Goal: Task Accomplishment & Management: Manage account settings

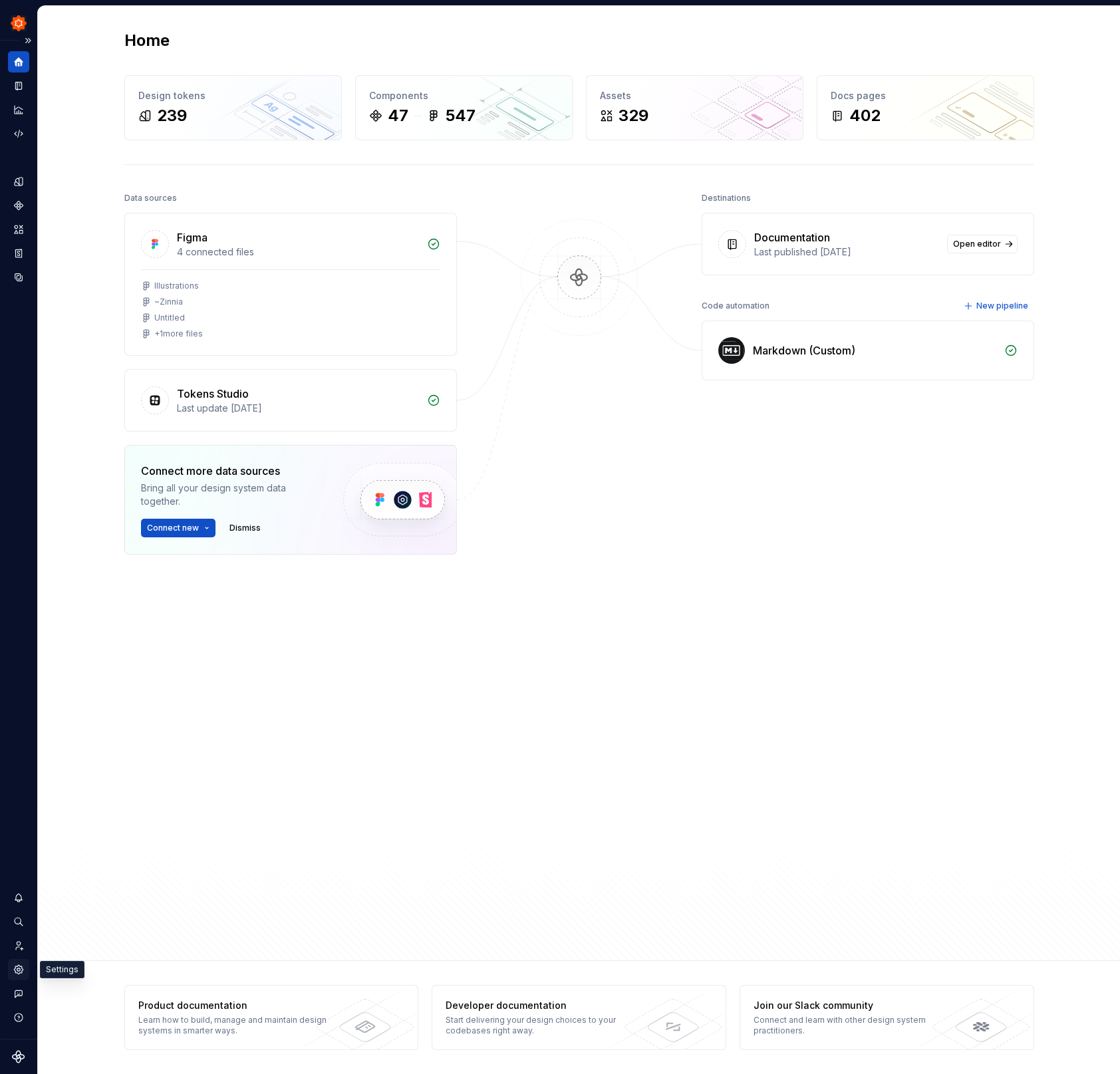
click at [18, 969] on icon "Settings" at bounding box center [19, 969] width 12 height 12
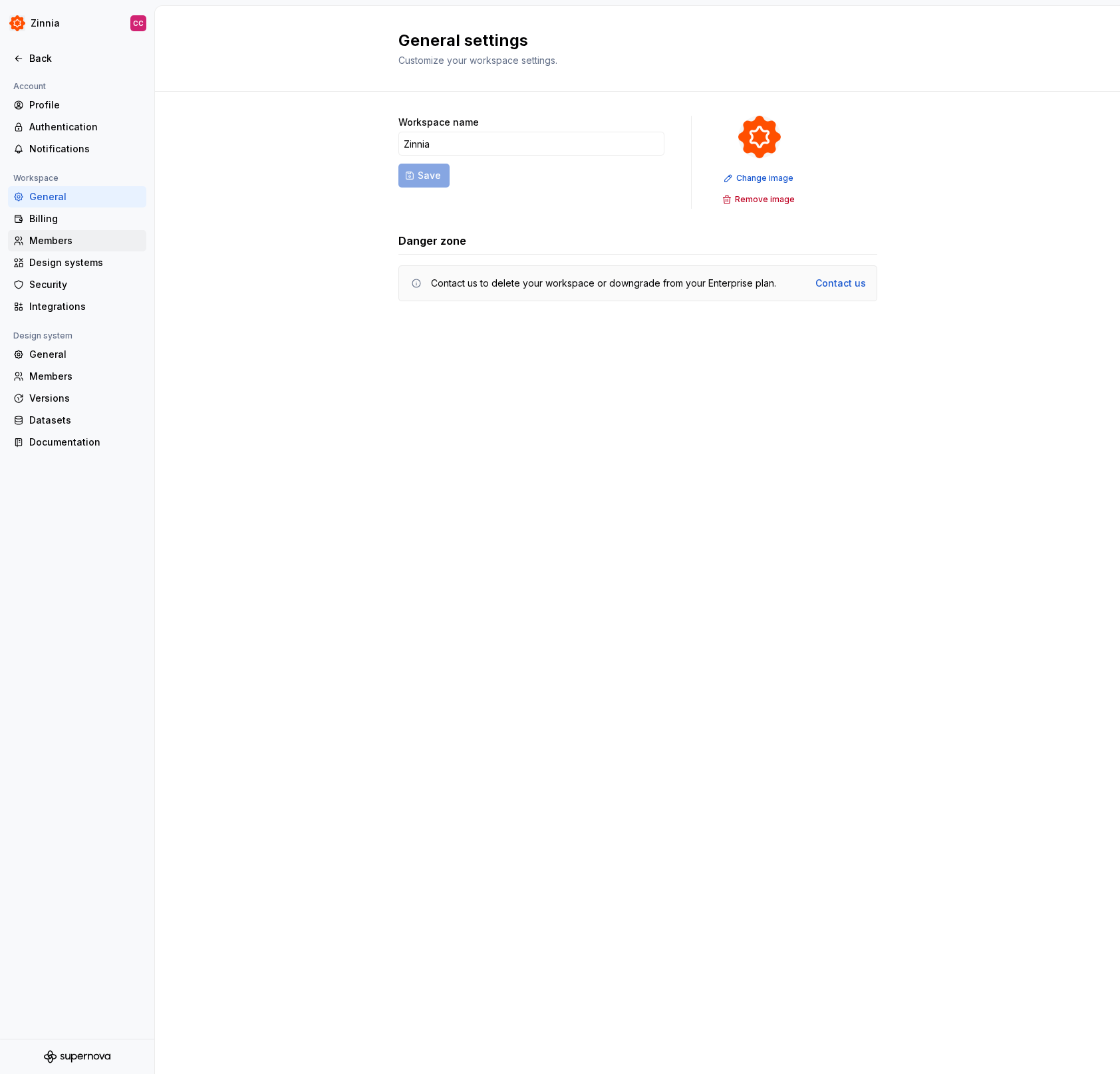
click at [89, 236] on div "Members" at bounding box center [85, 241] width 111 height 14
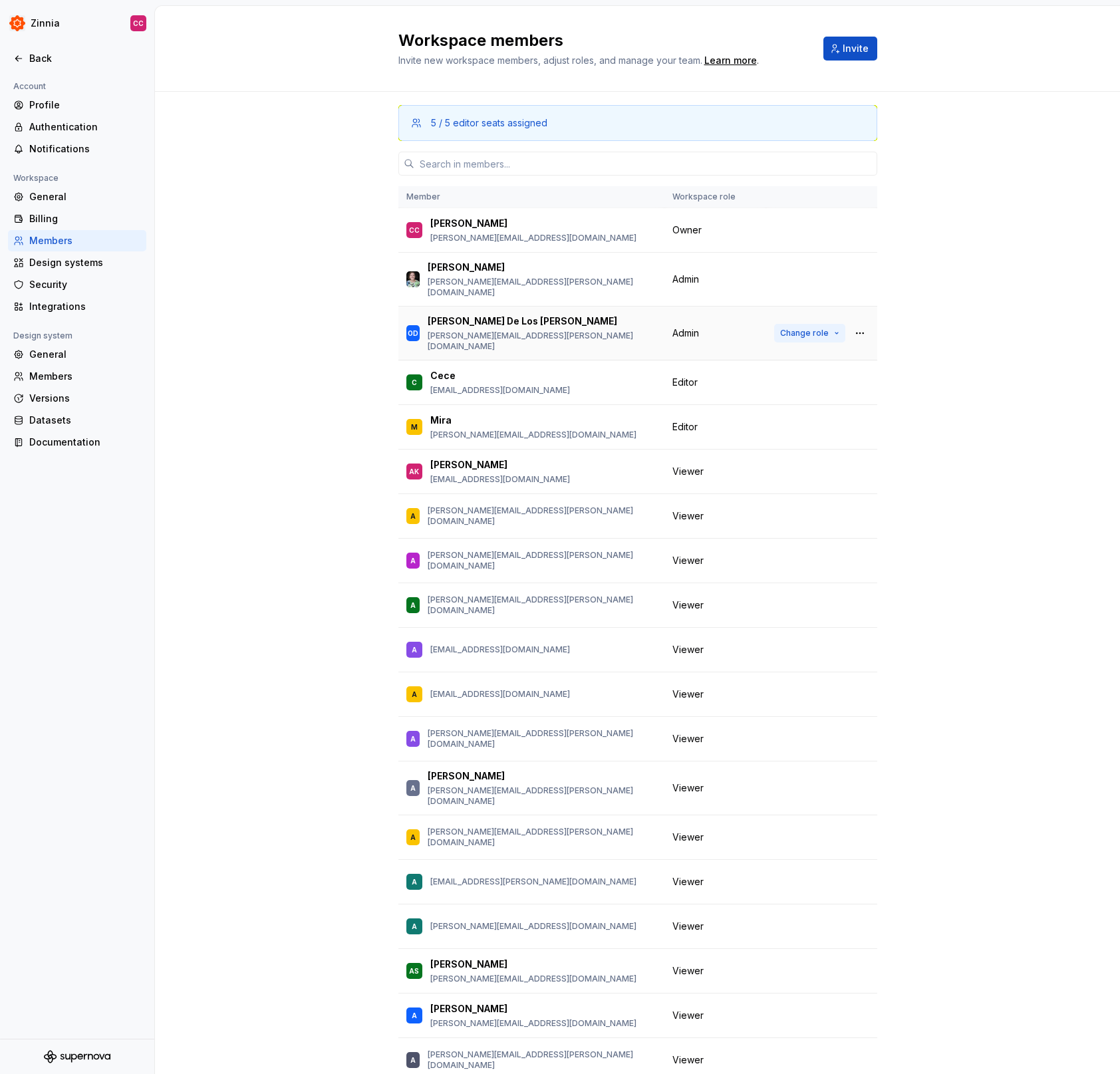
click at [817, 328] on span "Change role" at bounding box center [805, 333] width 49 height 11
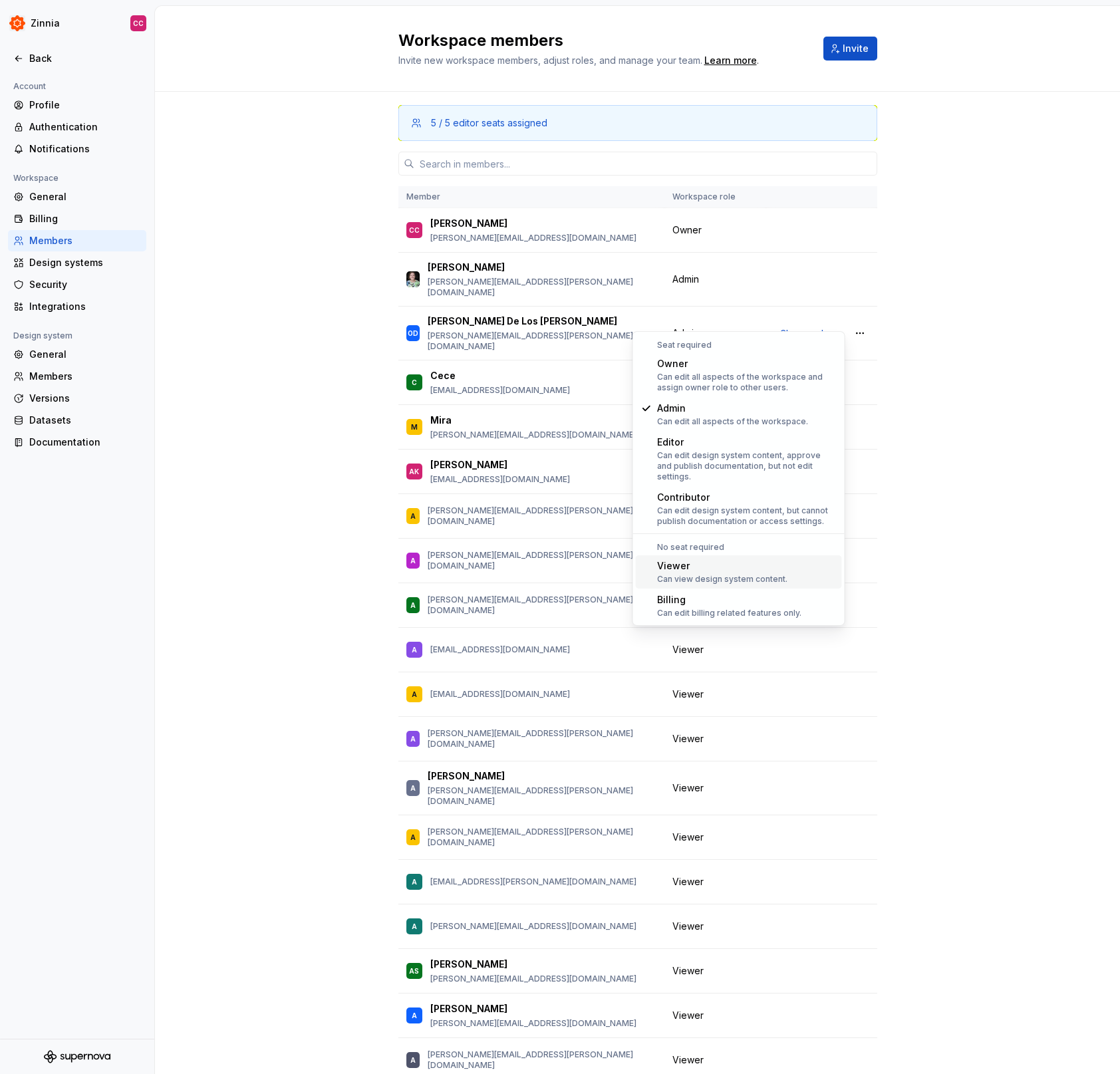
click at [728, 574] on div "Can view design system content." at bounding box center [721, 579] width 130 height 11
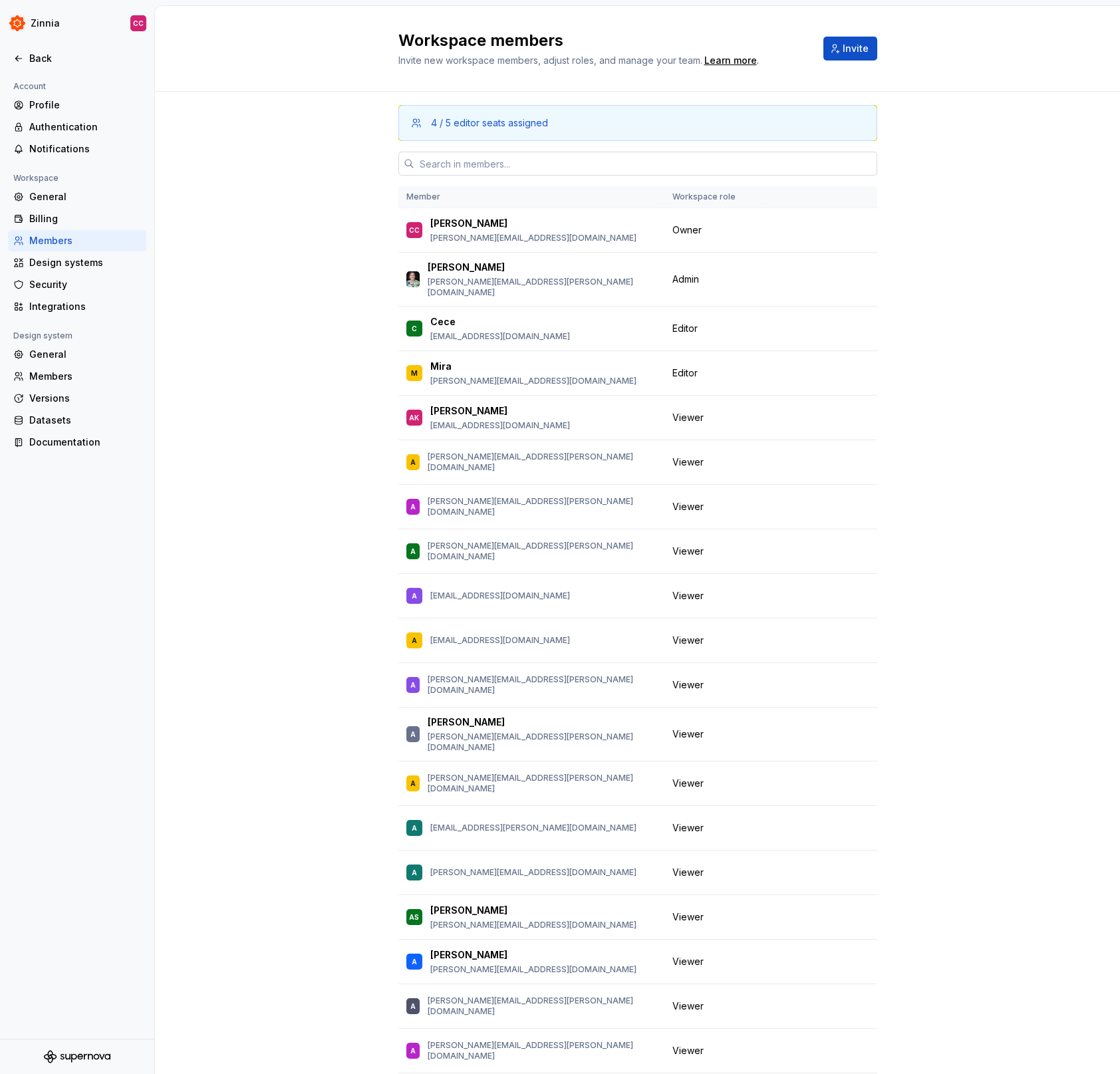
click at [476, 165] on input "text" at bounding box center [646, 163] width 463 height 24
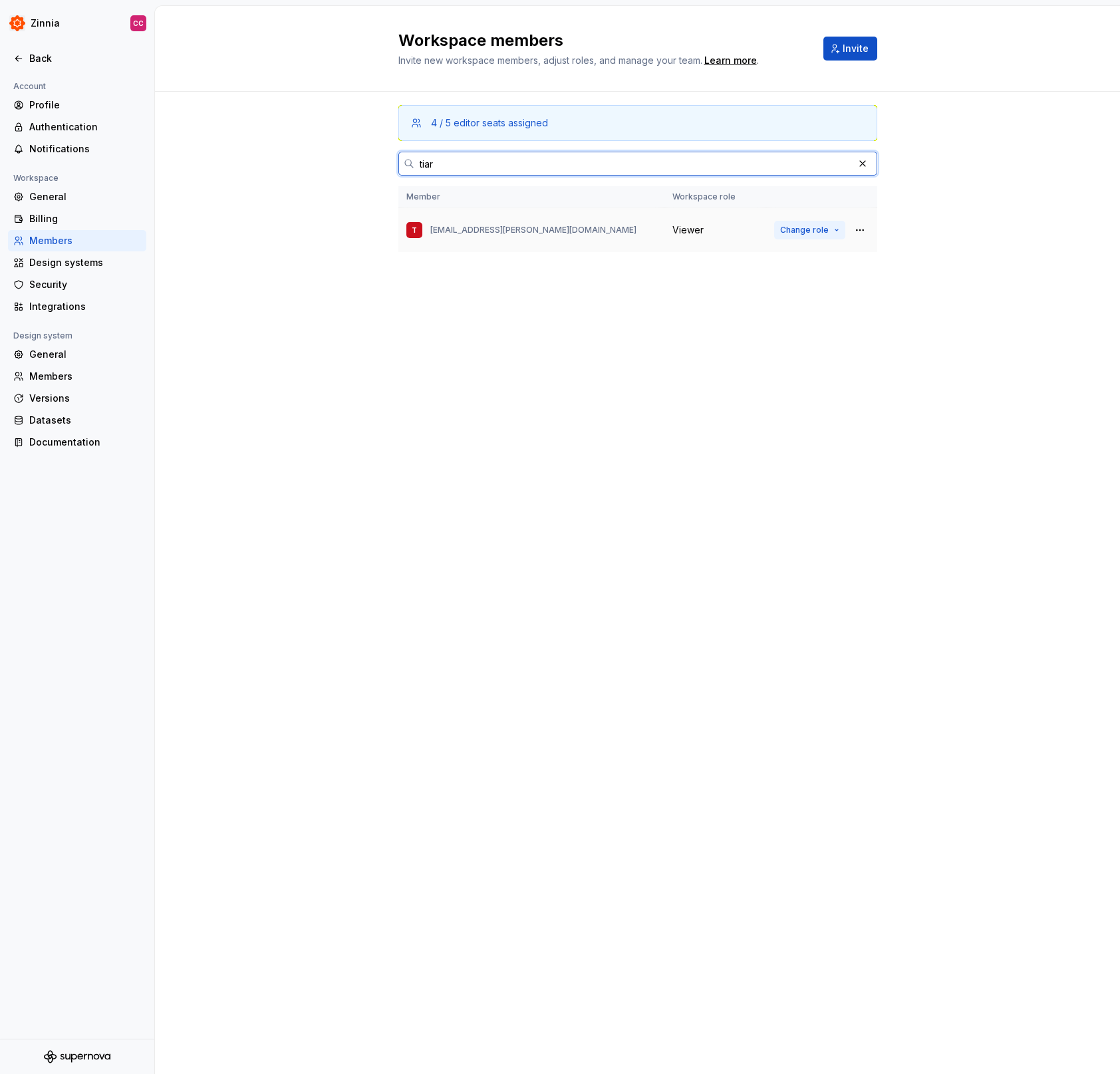
type input "tiar"
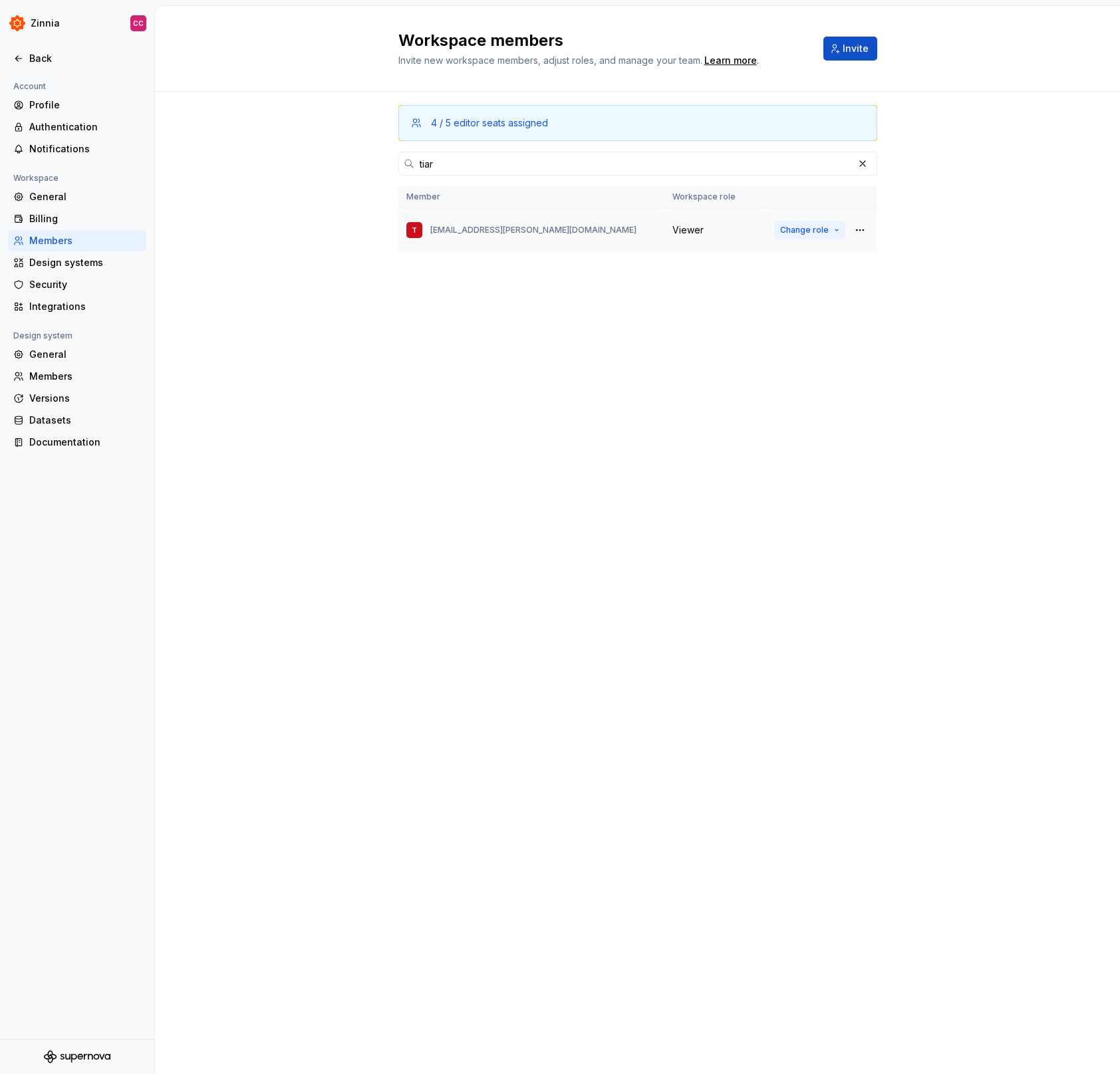
click at [810, 228] on span "Change role" at bounding box center [805, 230] width 49 height 11
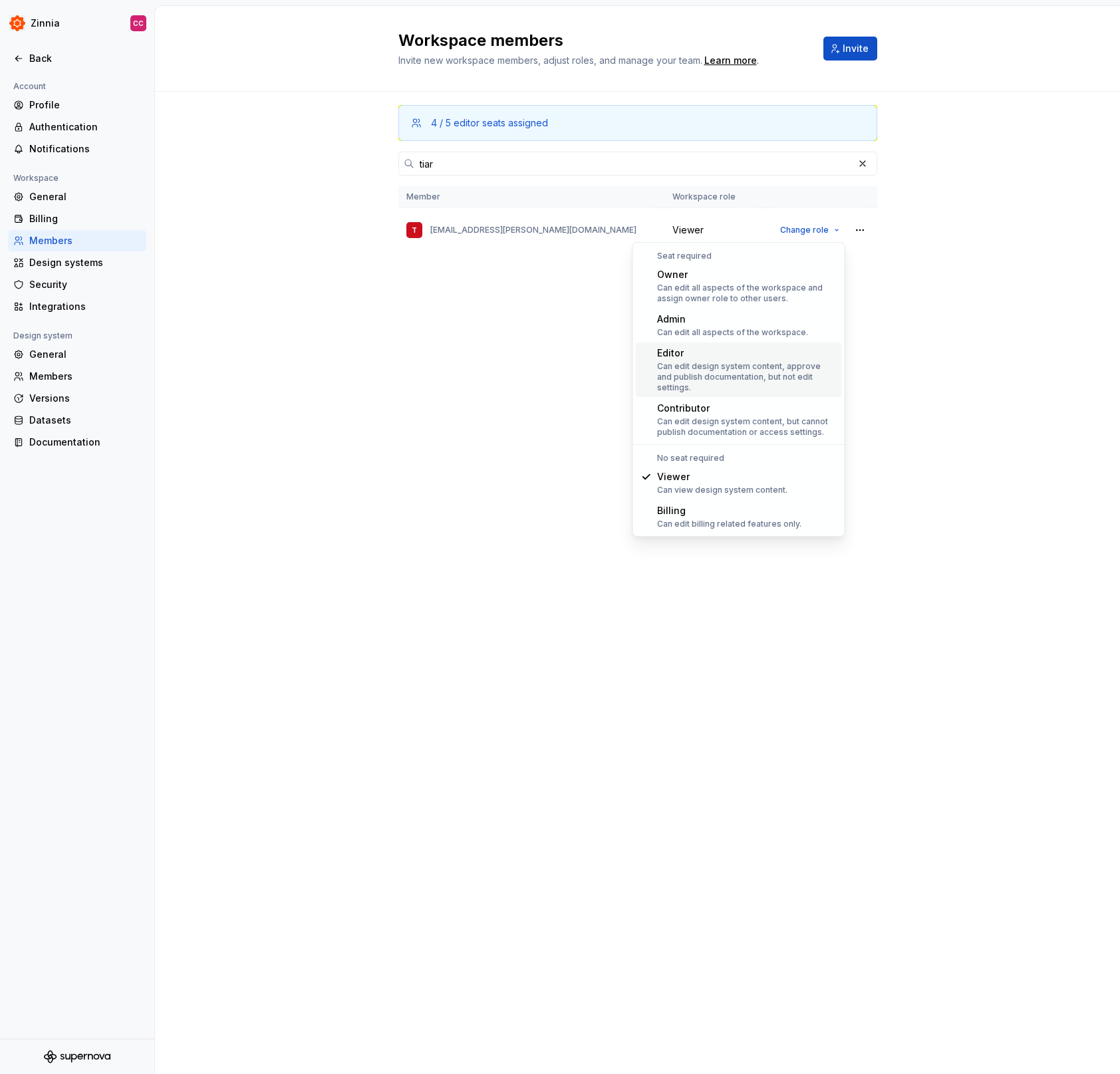
click at [758, 362] on div "Can edit design system content, approve and publish documentation, but not edit…" at bounding box center [746, 377] width 180 height 32
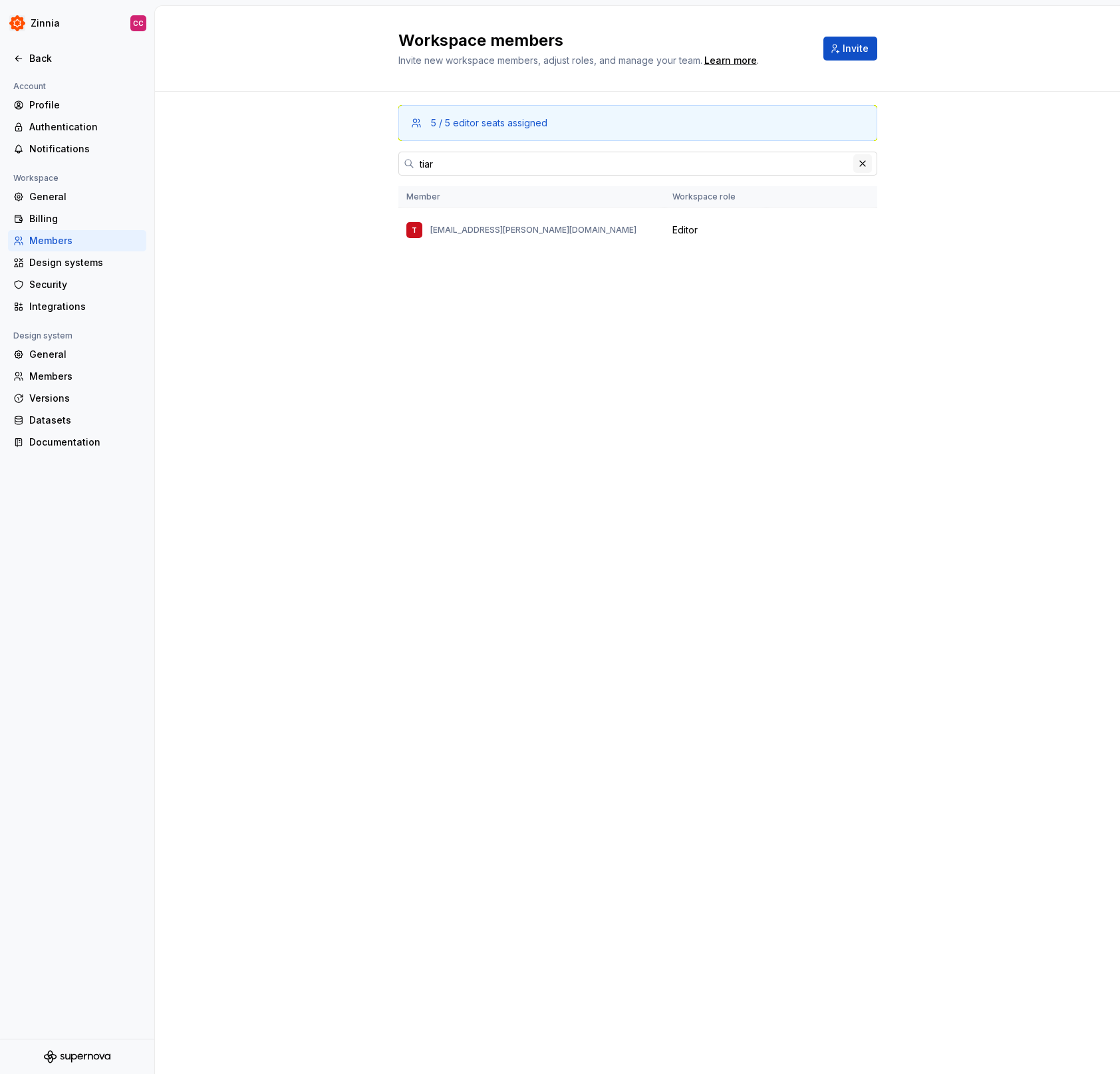
click at [864, 165] on button "button" at bounding box center [863, 164] width 19 height 19
